Goal: Information Seeking & Learning: Learn about a topic

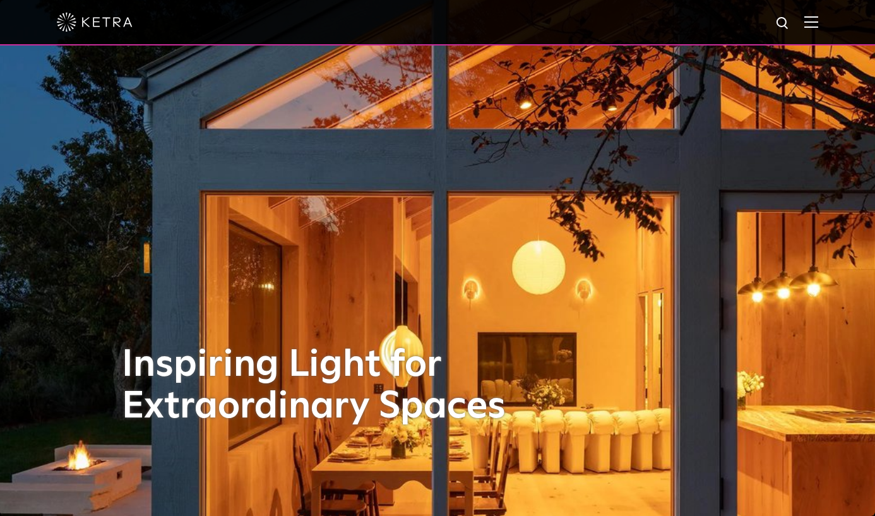
click at [818, 25] on img at bounding box center [811, 22] width 14 height 12
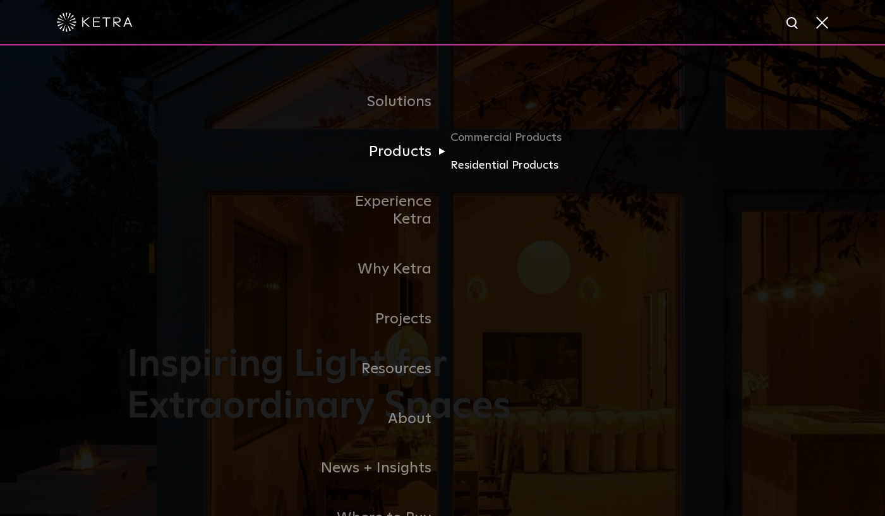
click at [503, 167] on link "Residential Products" at bounding box center [510, 166] width 121 height 18
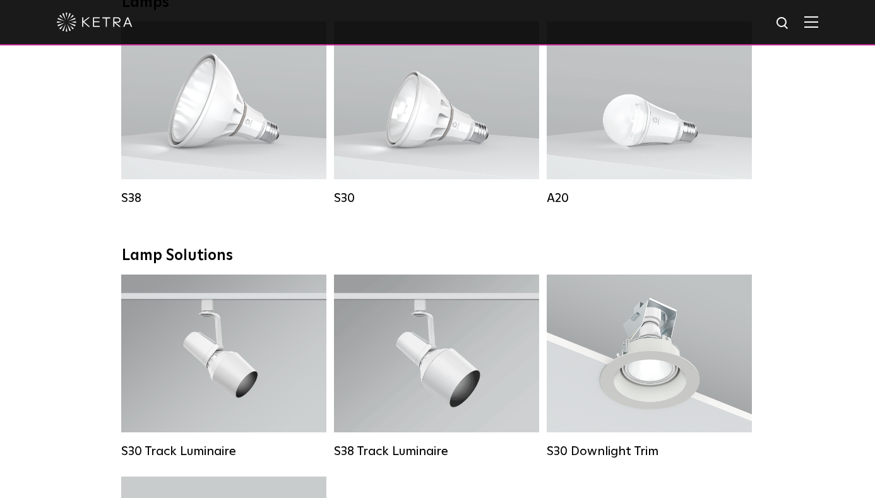
scroll to position [750, 0]
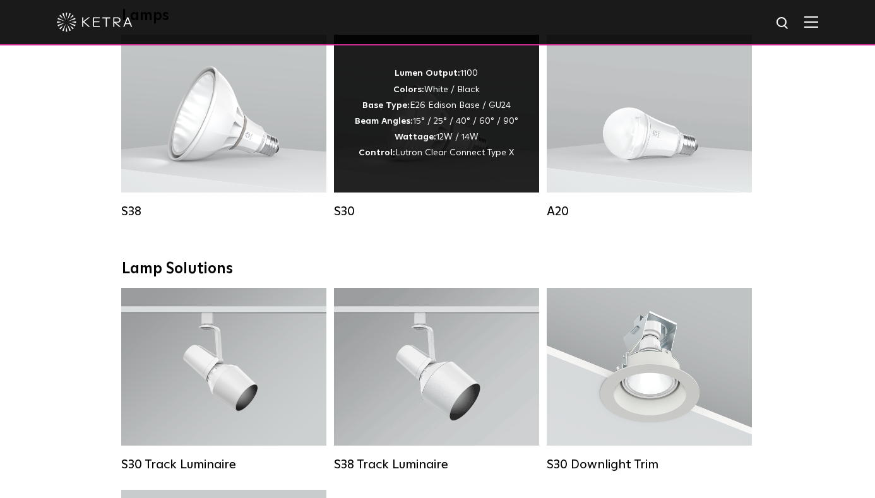
click at [431, 107] on div "Lumen Output: 1100 Colors: White / Black Base Type: E26 Edison Base / GU24 Beam…" at bounding box center [437, 113] width 164 height 95
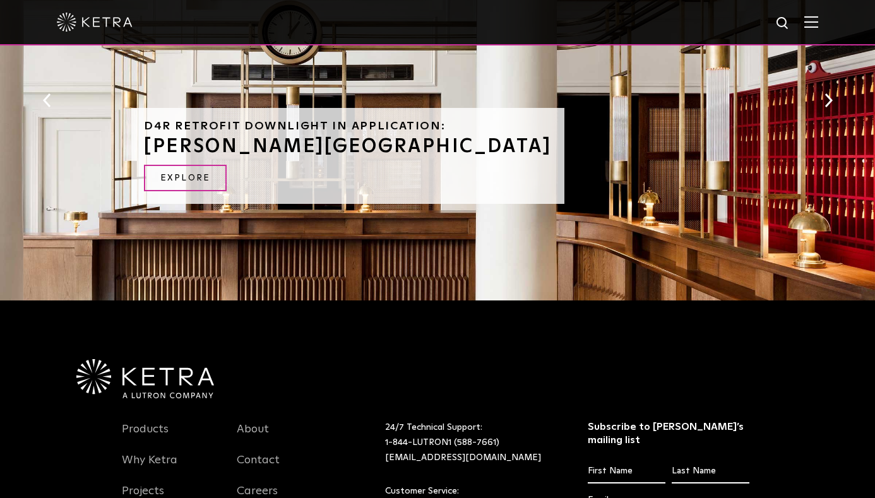
scroll to position [288, 0]
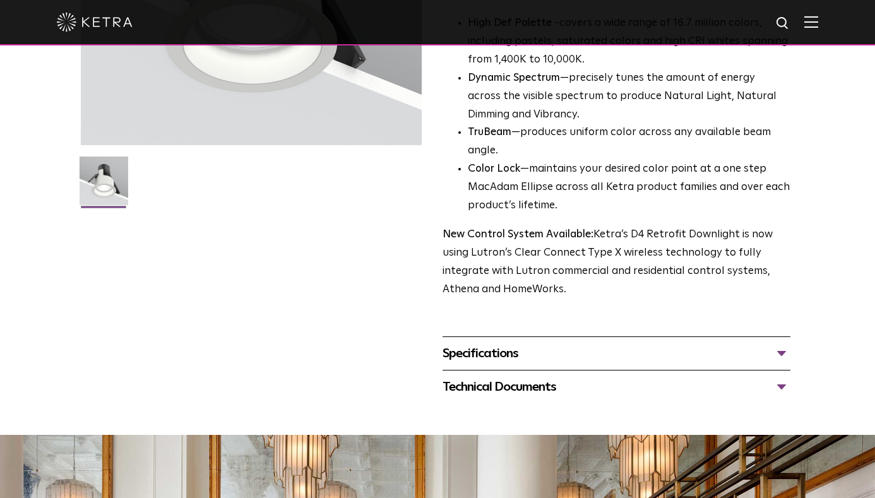
click at [781, 364] on div "Specifications" at bounding box center [617, 353] width 348 height 20
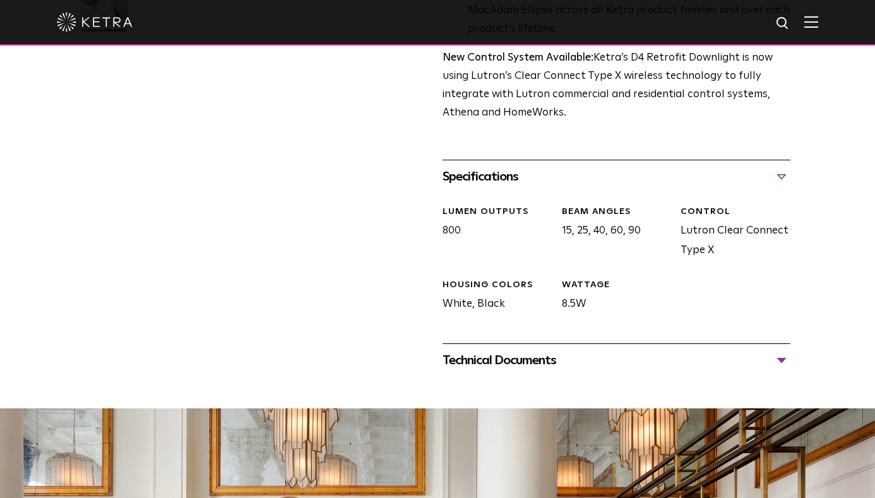
scroll to position [465, 0]
click at [777, 370] on div "Technical Documents" at bounding box center [617, 360] width 348 height 20
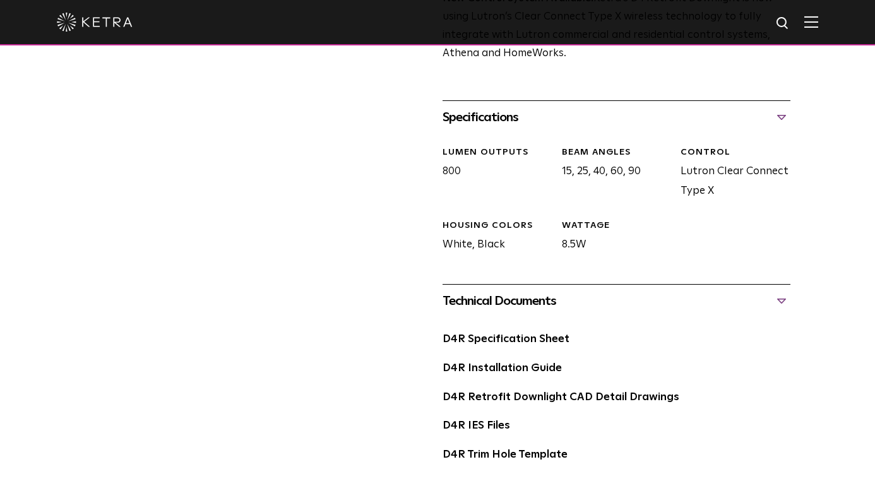
scroll to position [527, 0]
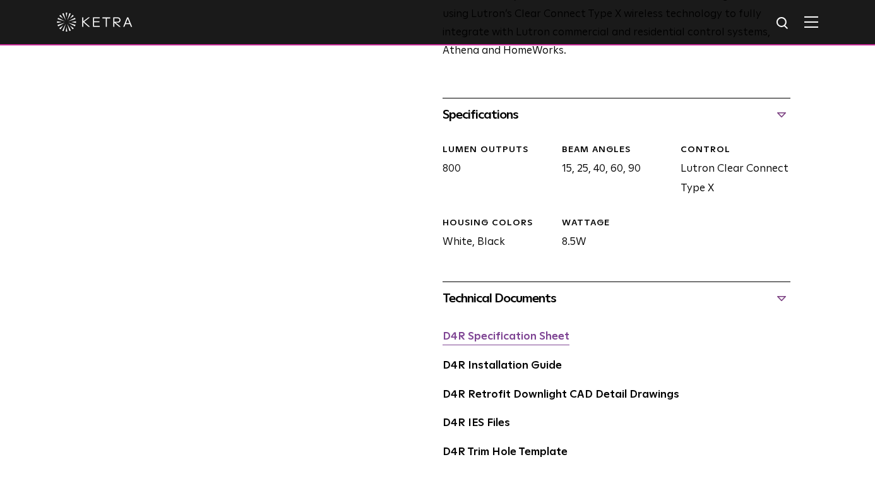
click at [509, 342] on link "D4R Specification Sheet" at bounding box center [506, 336] width 127 height 11
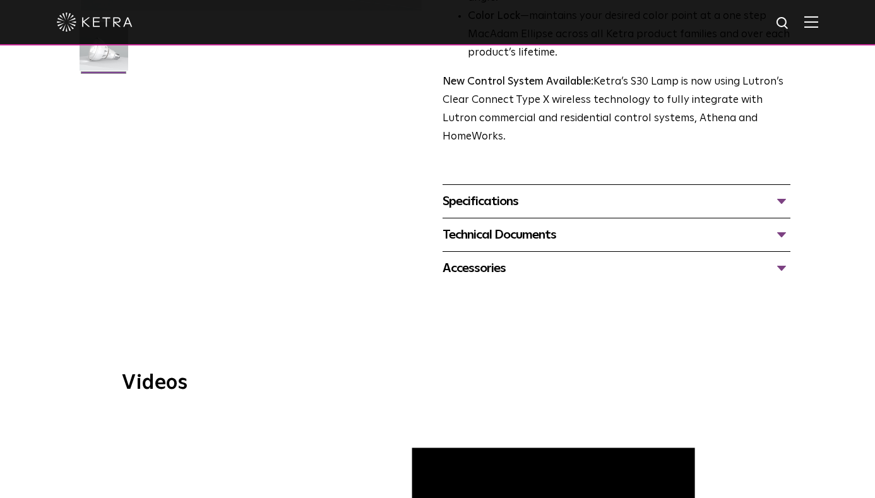
scroll to position [475, 0]
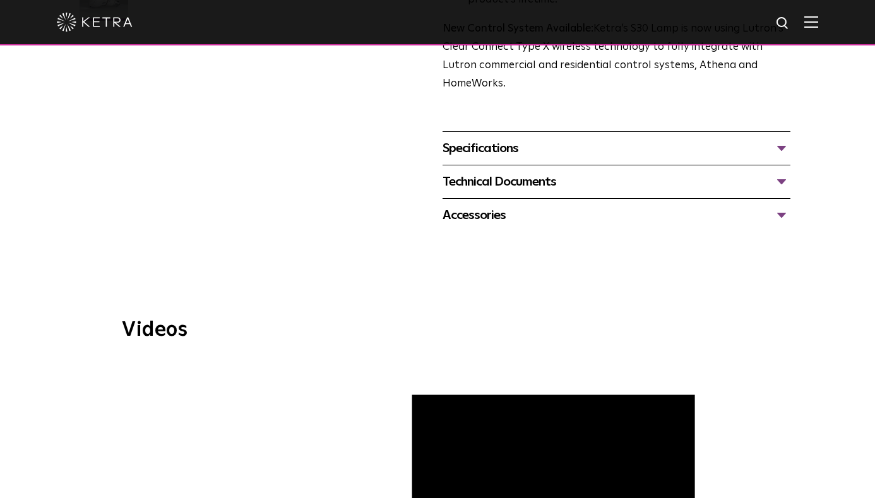
click at [784, 205] on div "Accessories" at bounding box center [617, 215] width 348 height 20
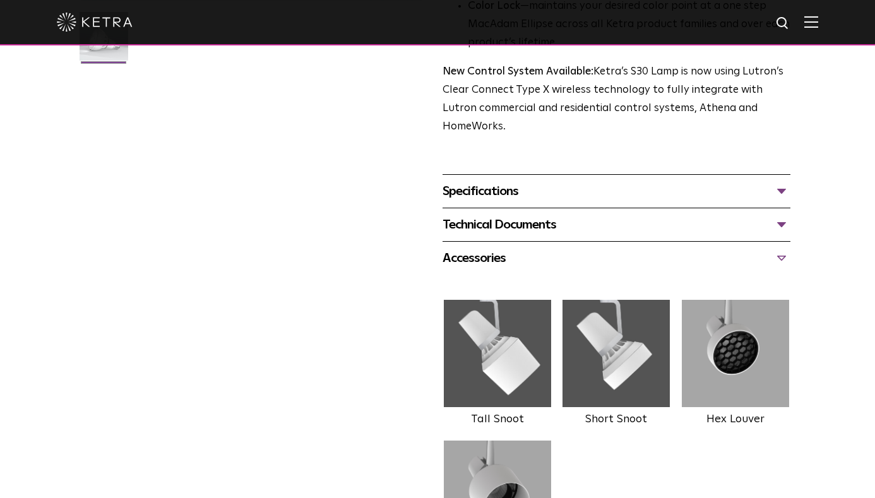
scroll to position [355, 0]
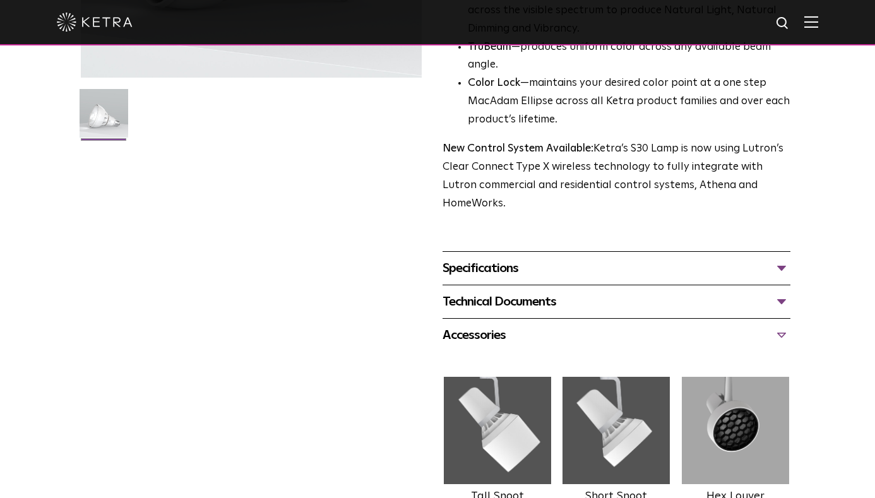
click at [782, 258] on div "Specifications" at bounding box center [617, 268] width 348 height 20
